Goal: Obtain resource: Obtain resource

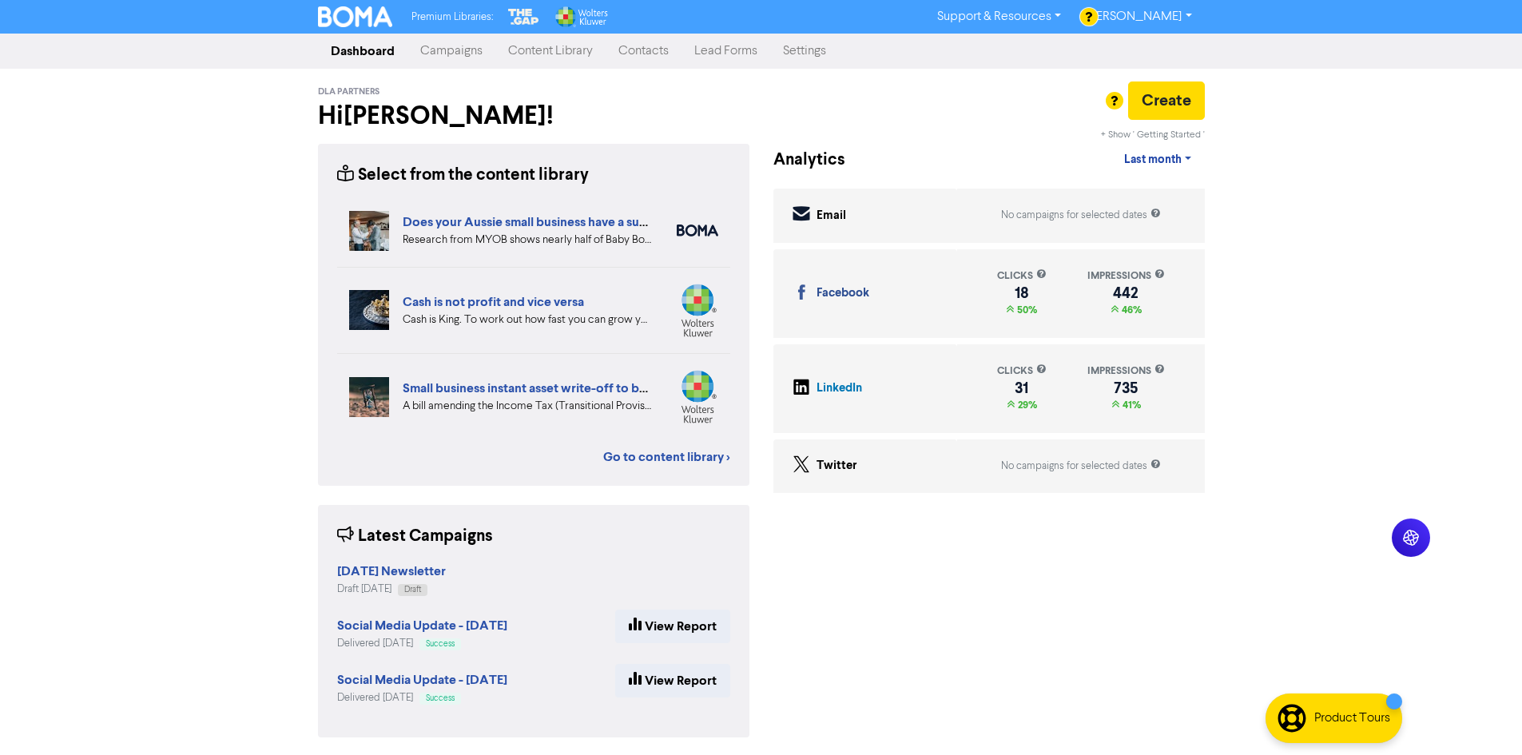
click at [252, 261] on div "Premium Libraries: Support & Resources Video Tutorials FAQ & Guides Marketing E…" at bounding box center [761, 377] width 1522 height 755
click at [578, 57] on link "Content Library" at bounding box center [550, 51] width 110 height 32
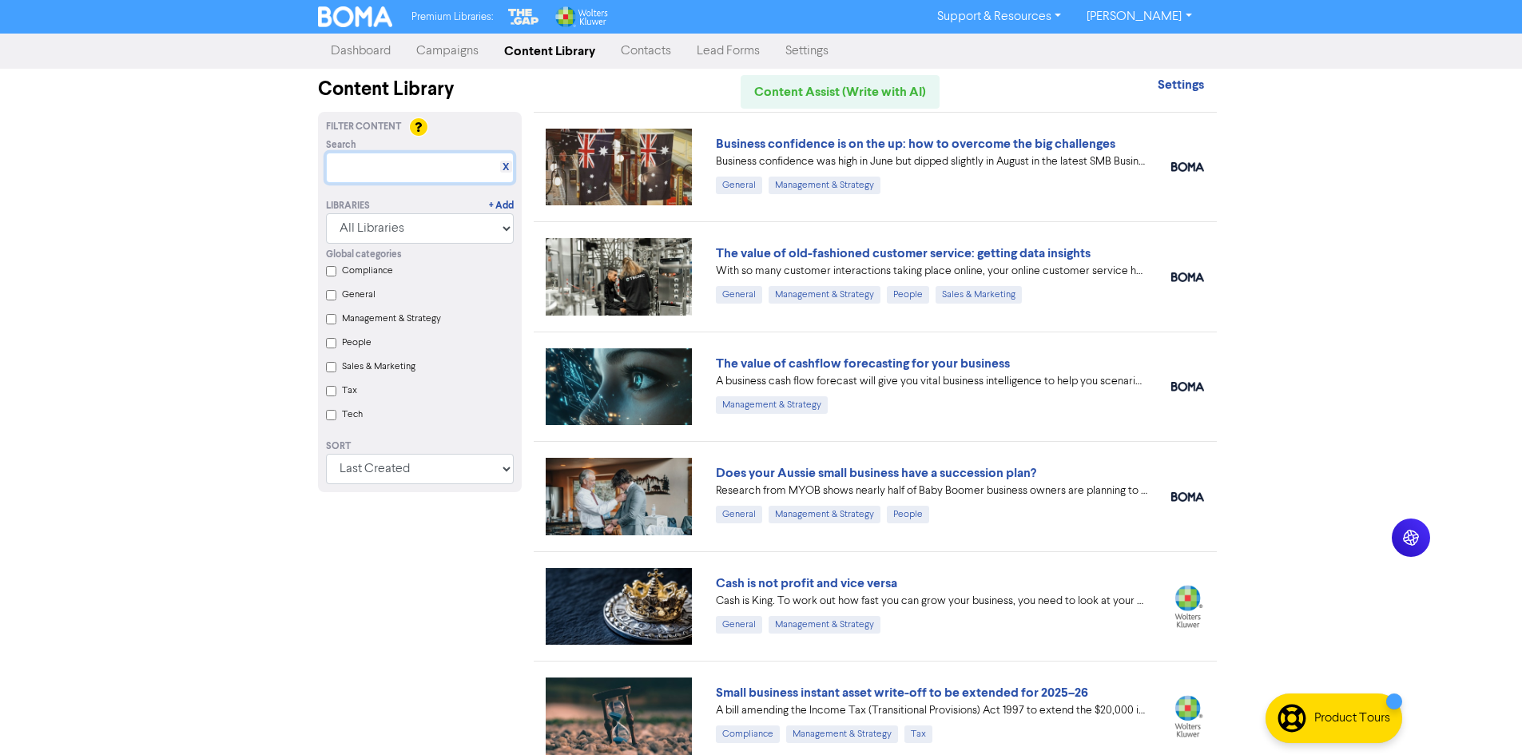
click at [376, 173] on input "text" at bounding box center [420, 168] width 188 height 30
type input "b"
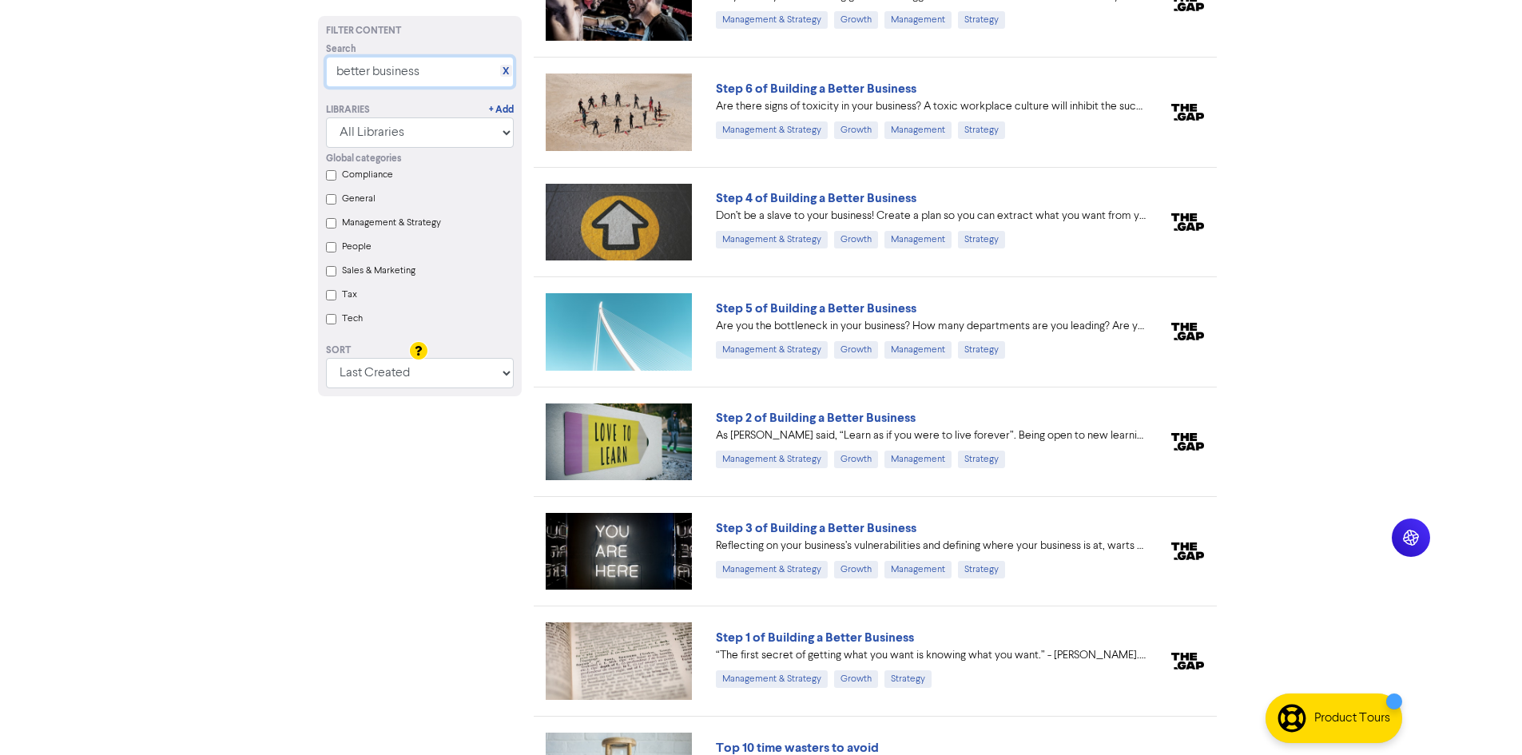
scroll to position [1883, 0]
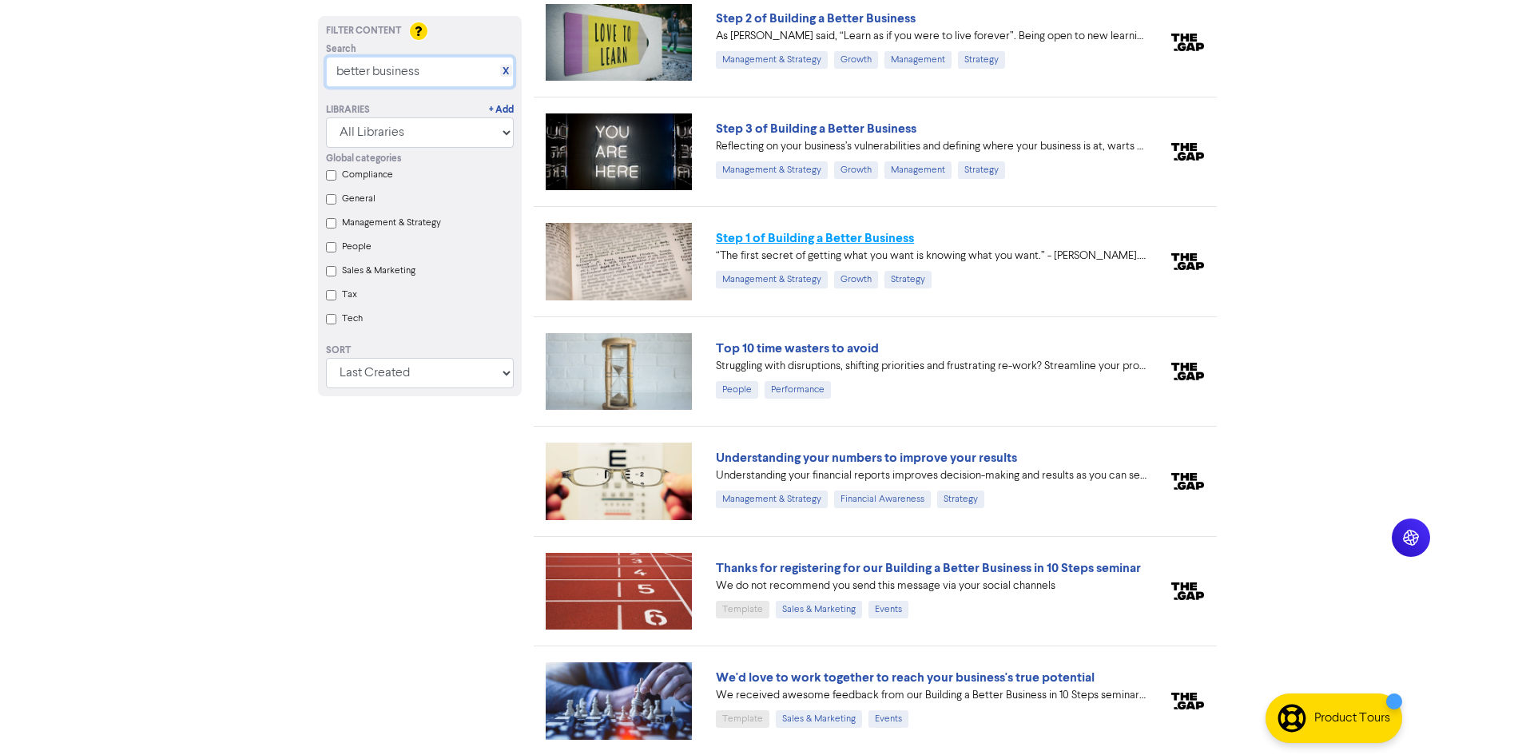
type input "better business"
drag, startPoint x: 770, startPoint y: 245, endPoint x: 823, endPoint y: 259, distance: 54.7
click at [770, 245] on link "Step 1 of Building a Better Business" at bounding box center [815, 238] width 198 height 16
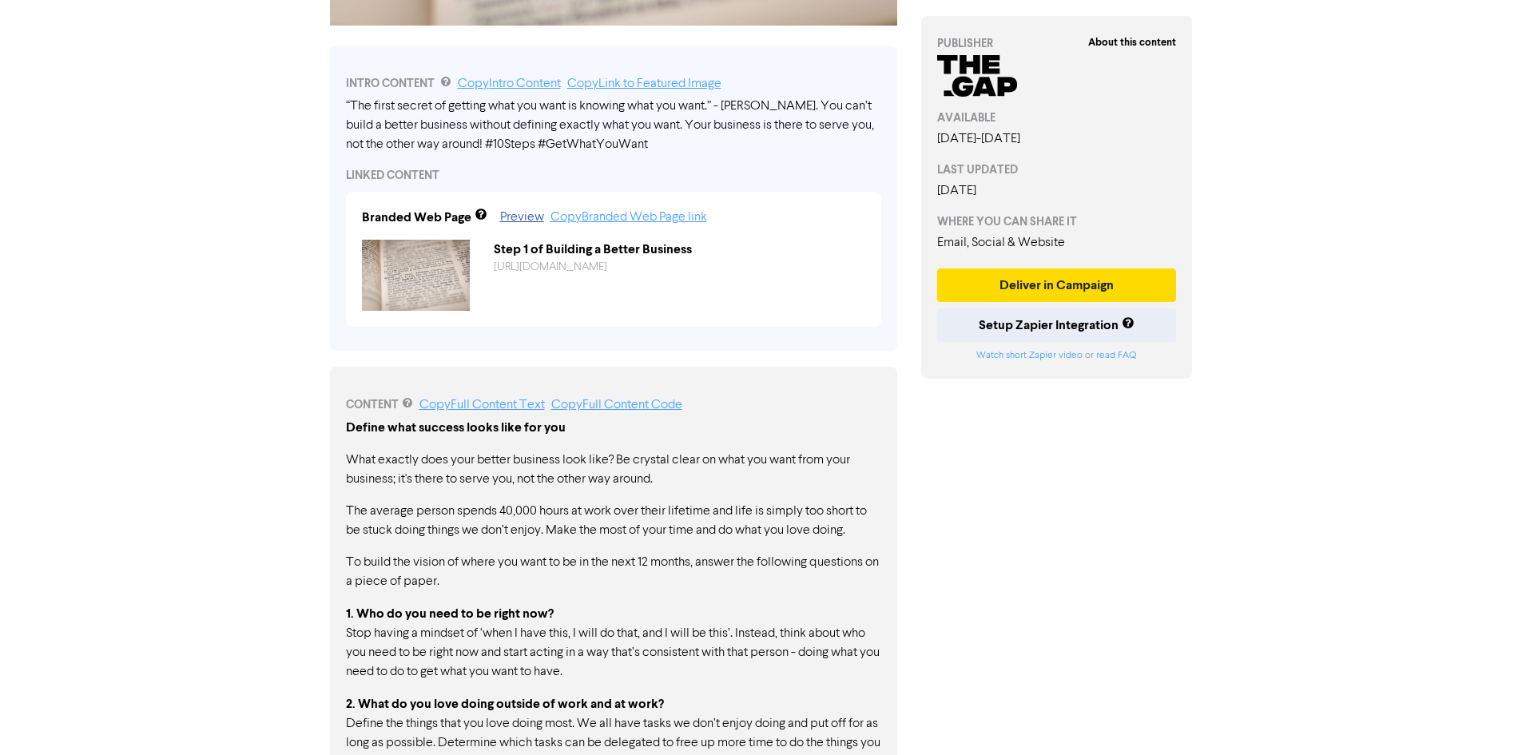
scroll to position [719, 0]
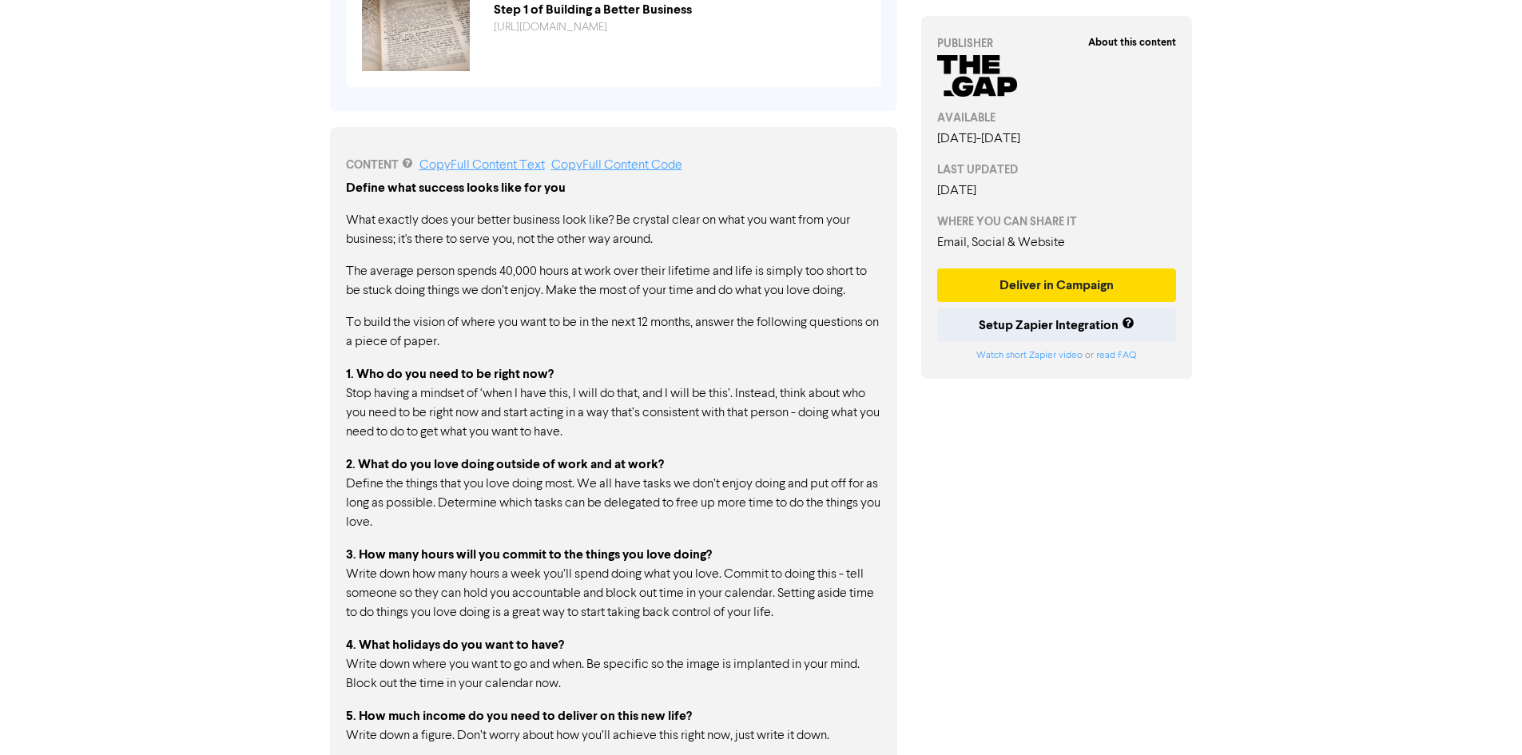
click at [661, 571] on p "3. How many hours will you commit to the things you love doing? Write down how …" at bounding box center [613, 584] width 535 height 78
click at [598, 740] on p "5. How much income do you need to deliver on this new life? Write down a figure…" at bounding box center [613, 725] width 535 height 39
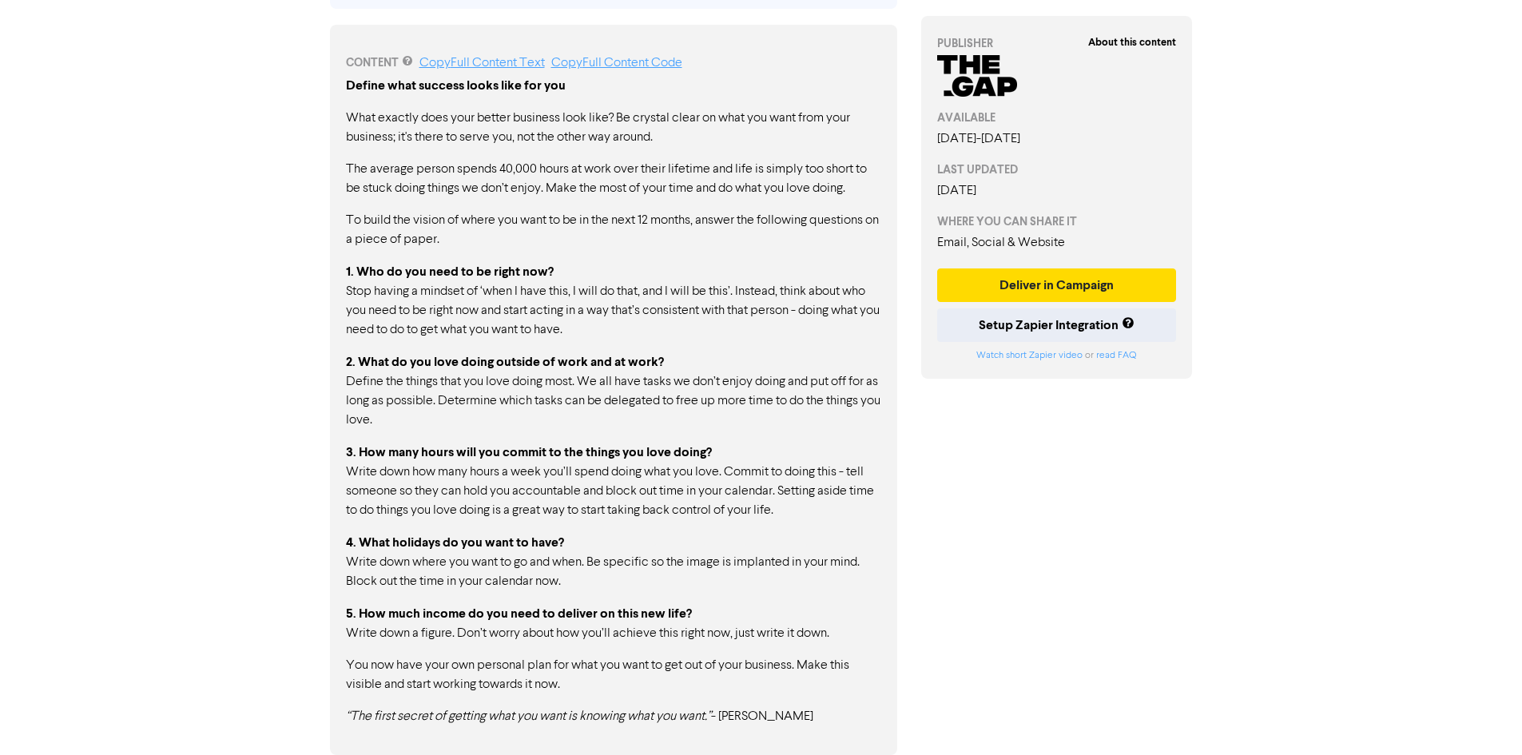
scroll to position [502, 0]
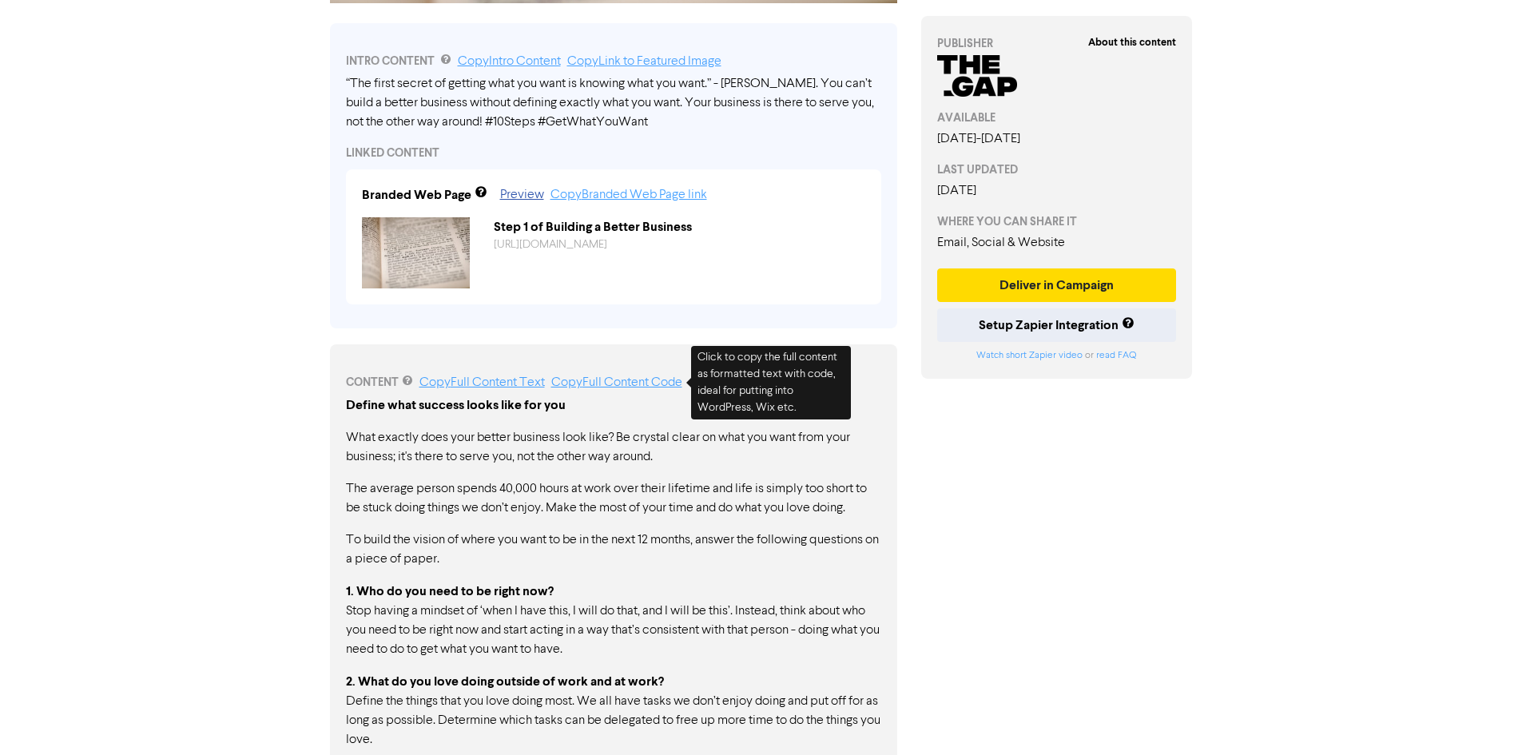
click at [672, 384] on link "Copy Full Content Code" at bounding box center [616, 382] width 131 height 13
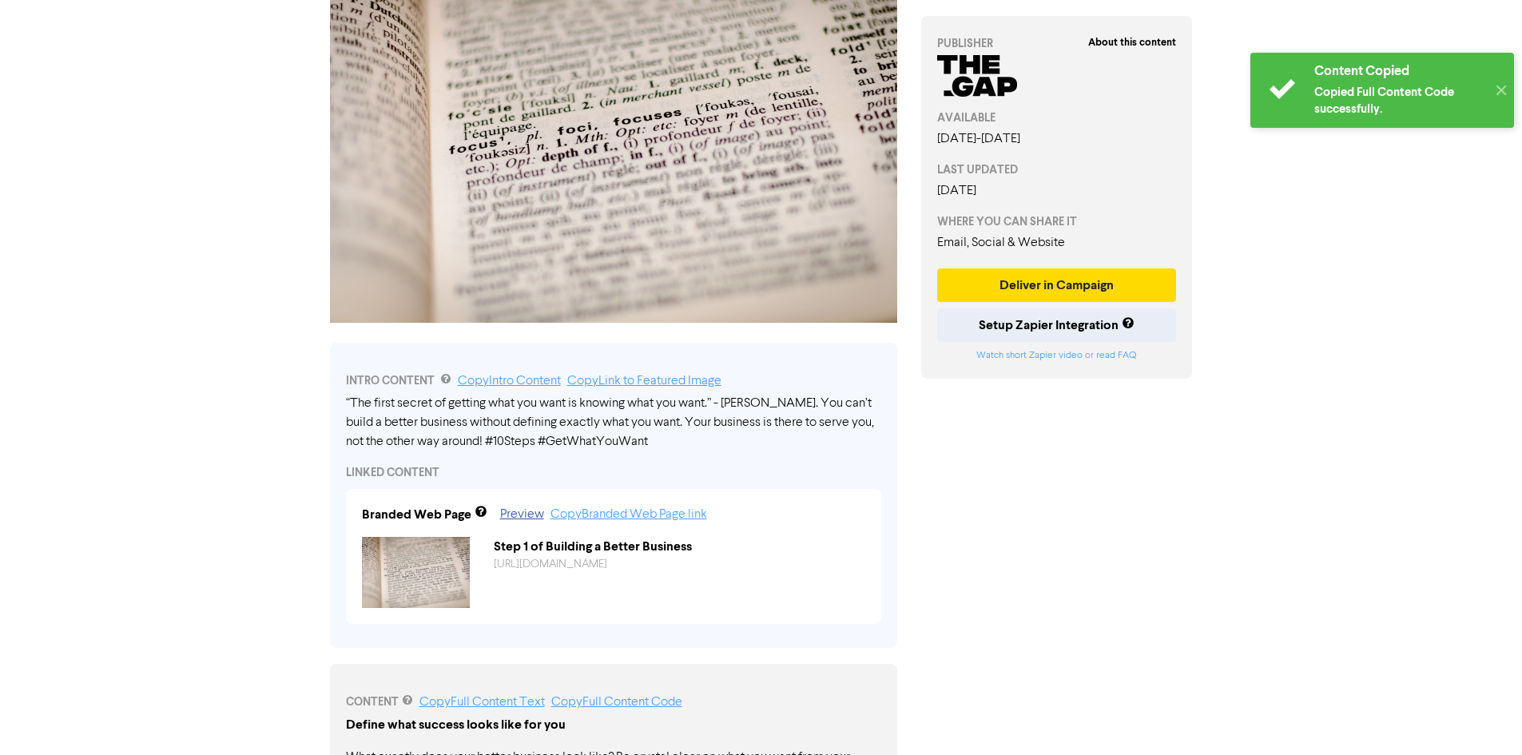
scroll to position [0, 0]
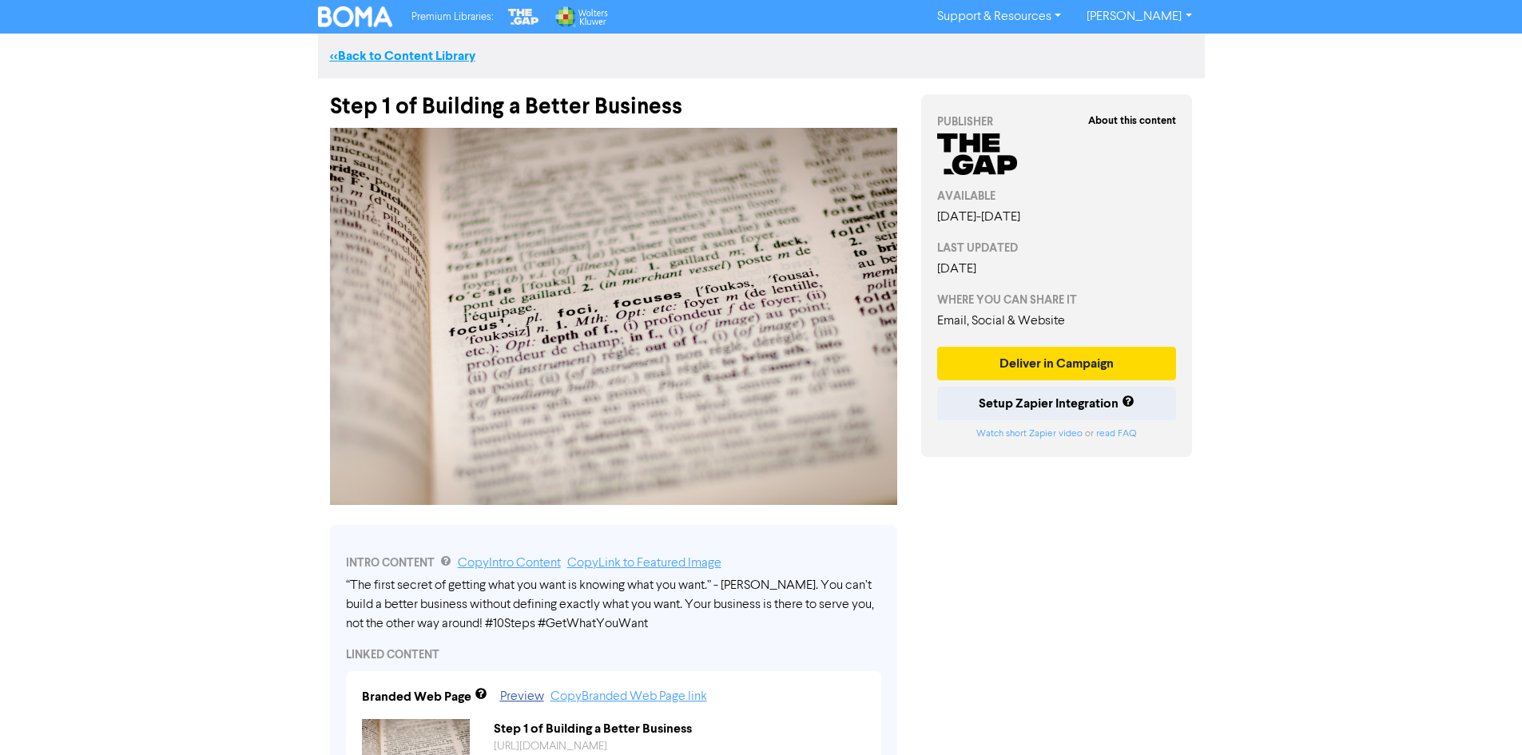
click at [438, 63] on link "<< Back to Content Library" at bounding box center [402, 56] width 145 height 16
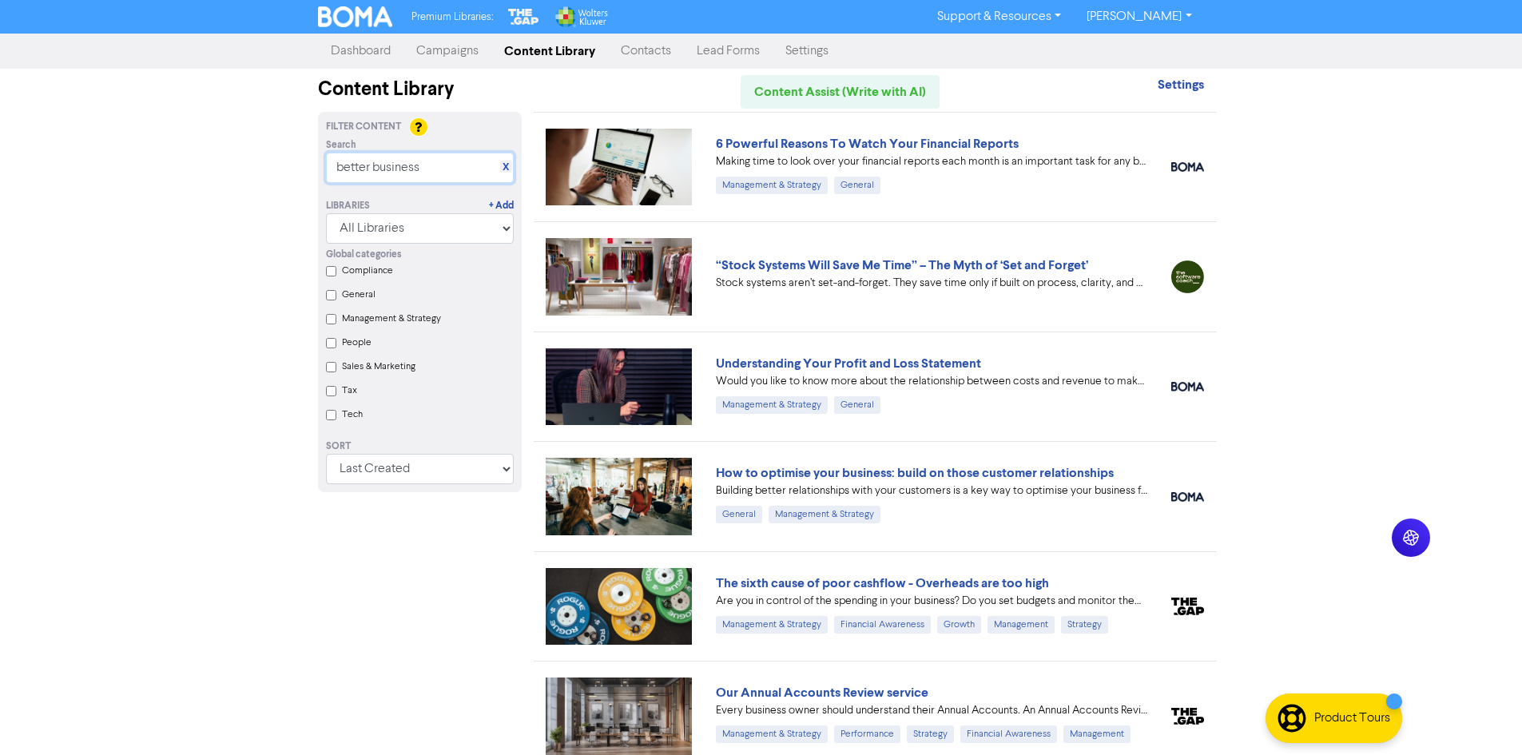
click at [416, 171] on input "better business" at bounding box center [420, 168] width 188 height 30
click at [420, 171] on input "better business" at bounding box center [420, 168] width 188 height 30
